Goal: Navigation & Orientation: Understand site structure

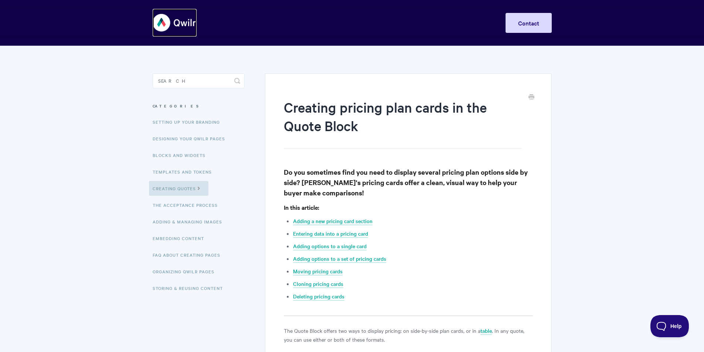
click at [185, 22] on img at bounding box center [175, 23] width 44 height 28
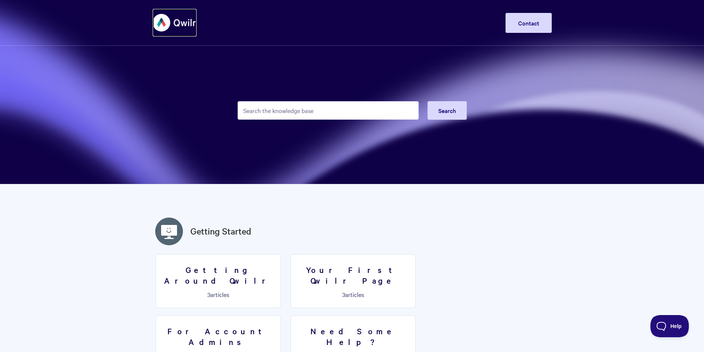
click at [183, 21] on img at bounding box center [175, 23] width 44 height 28
